Goal: Find contact information

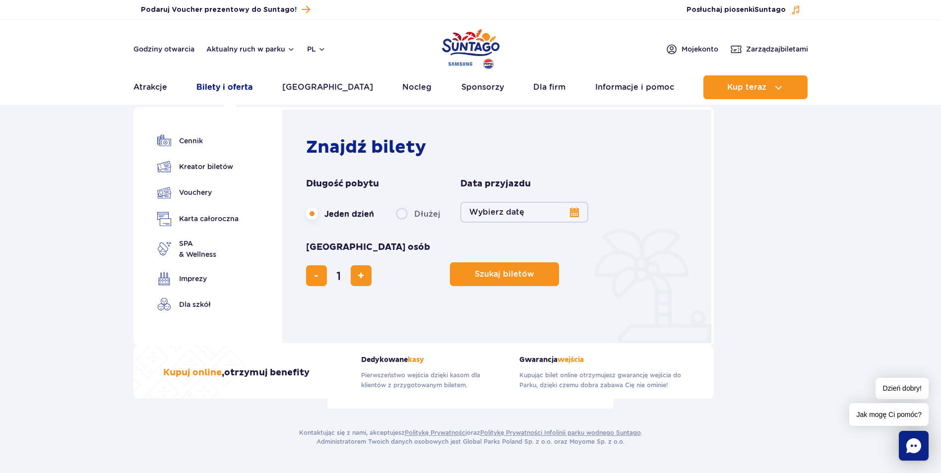
click at [243, 90] on link "Bilety i oferta" at bounding box center [224, 87] width 56 height 24
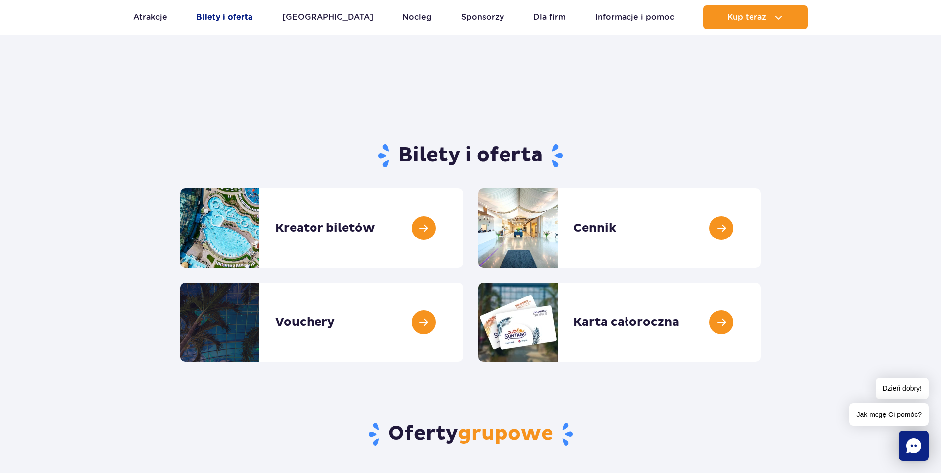
scroll to position [248, 0]
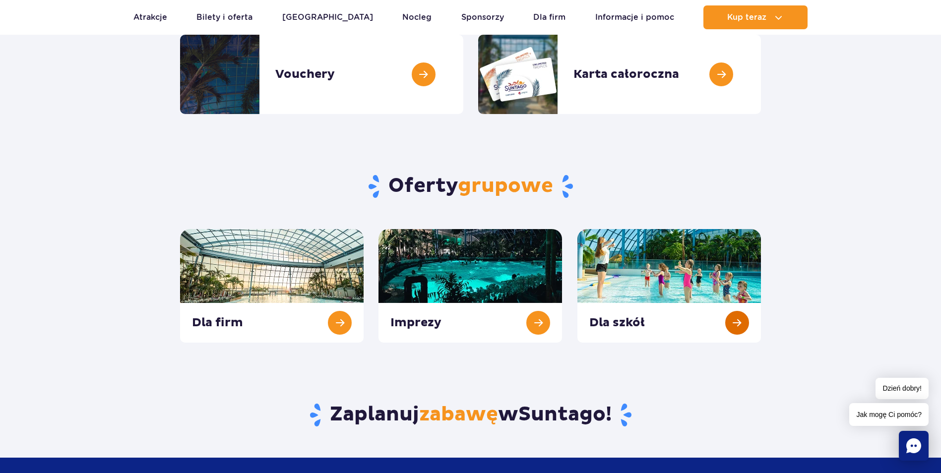
click at [744, 325] on link at bounding box center [669, 286] width 184 height 114
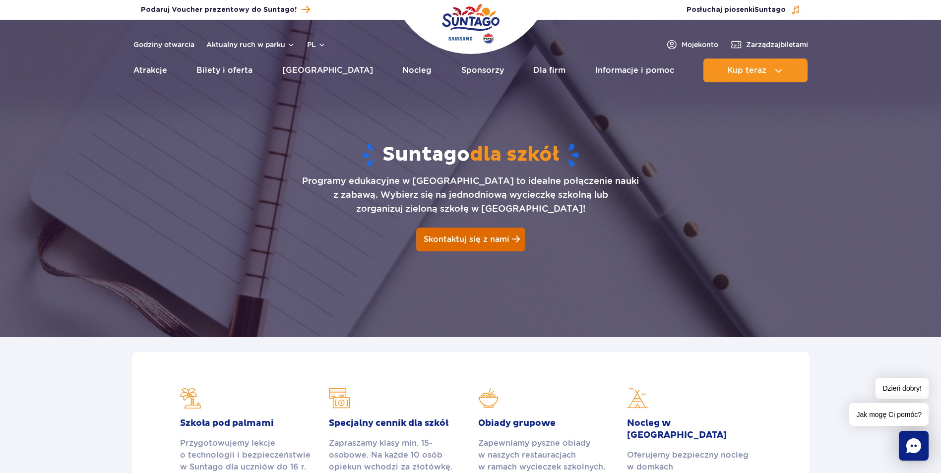
click at [469, 239] on span "Skontaktuj się z nami" at bounding box center [467, 239] width 86 height 9
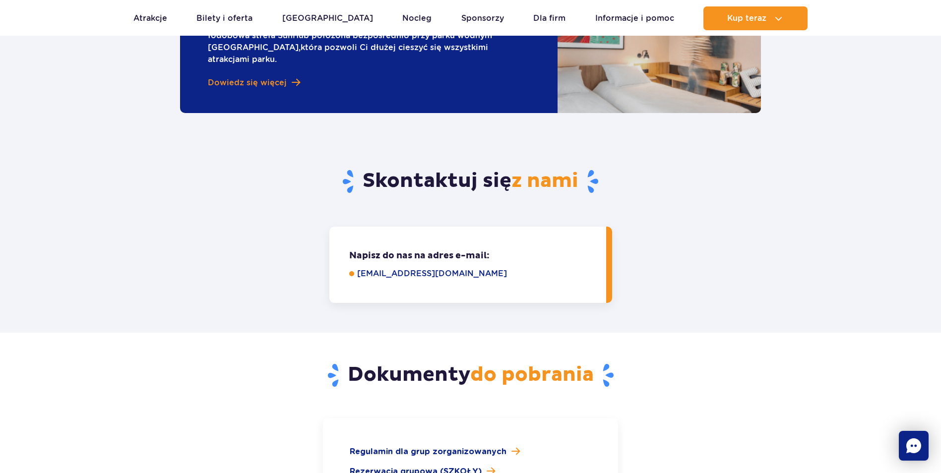
scroll to position [1248, 0]
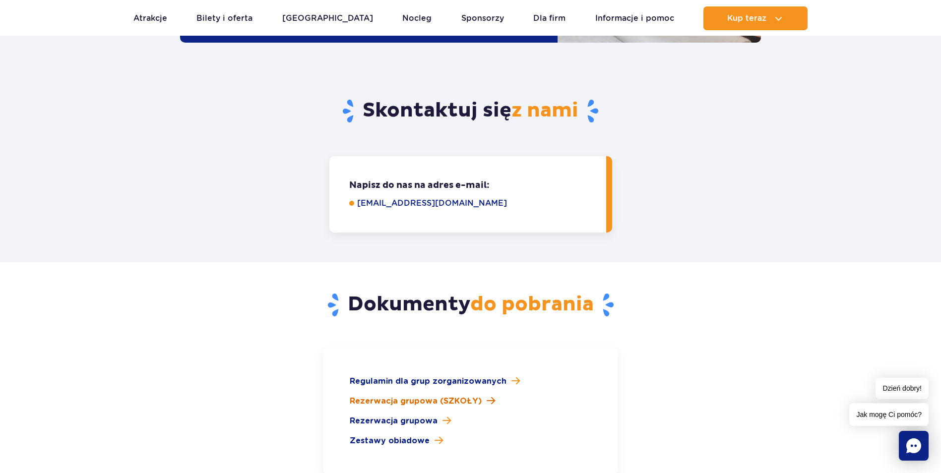
click at [398, 395] on span "Rezerwacja grupowa (SZKOŁY)" at bounding box center [416, 401] width 132 height 12
click at [379, 197] on link "grupy@parkofpoland.com" at bounding box center [474, 203] width 235 height 12
click at [731, 262] on section "Dokumenty do pobrania Regulamin dla grup zorganizowanych Rezerwacja grupowa (SZ…" at bounding box center [470, 398] width 941 height 272
click at [462, 197] on link "grupy@parkofpoland.com" at bounding box center [474, 203] width 235 height 12
